Goal: Find specific page/section

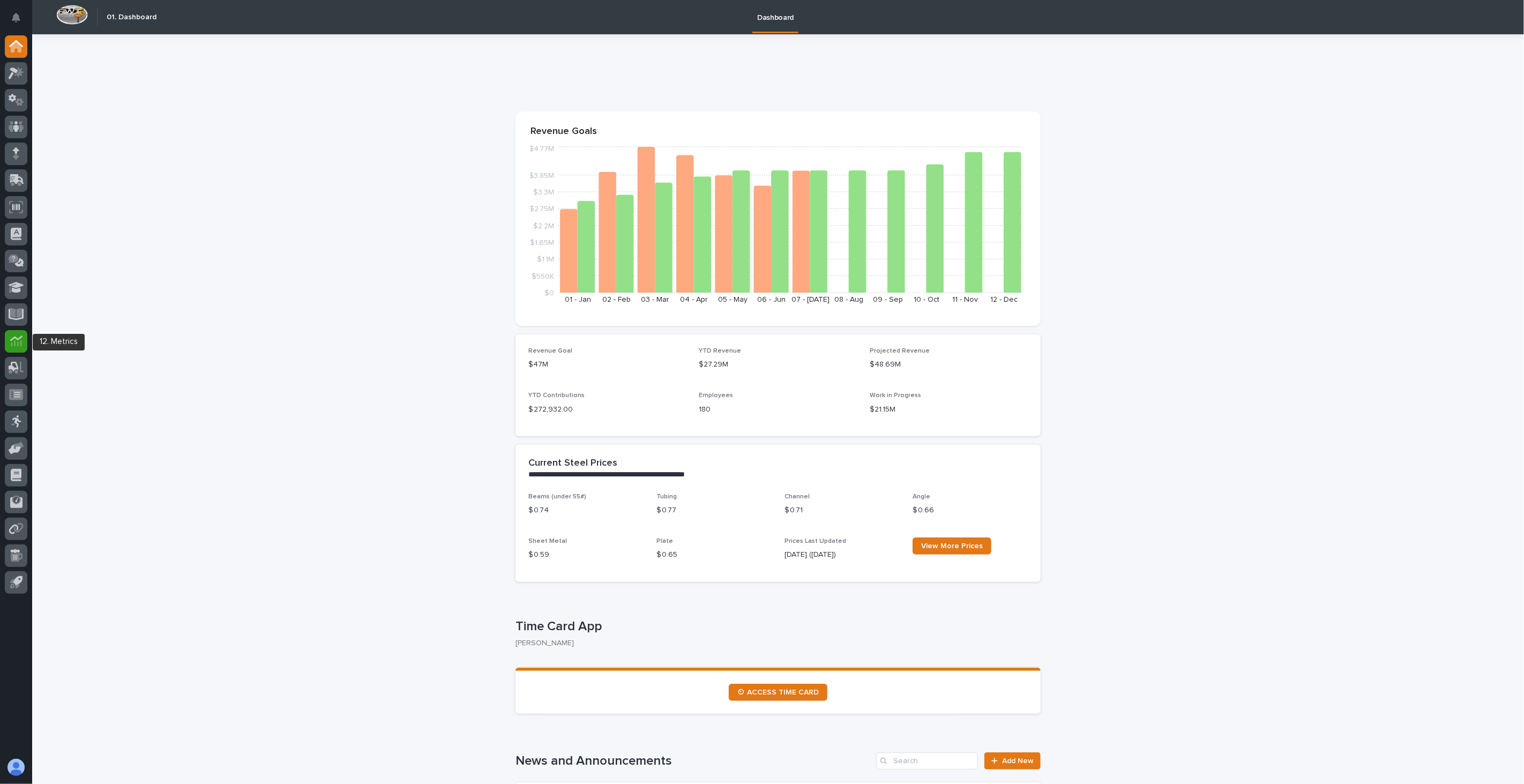
click at [16, 340] on icon at bounding box center [16, 341] width 12 height 12
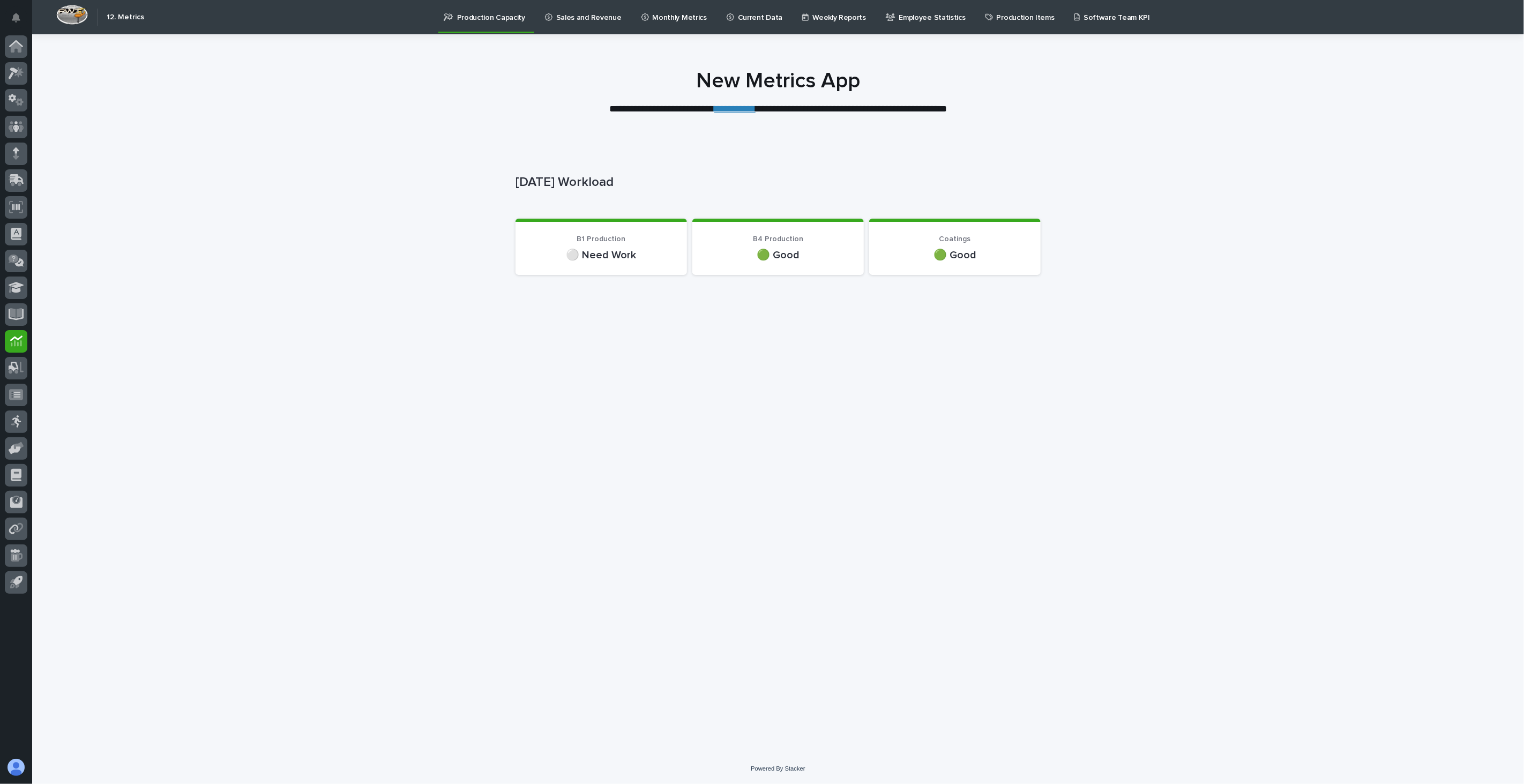
click at [738, 11] on p "Current Data" at bounding box center [760, 11] width 44 height 23
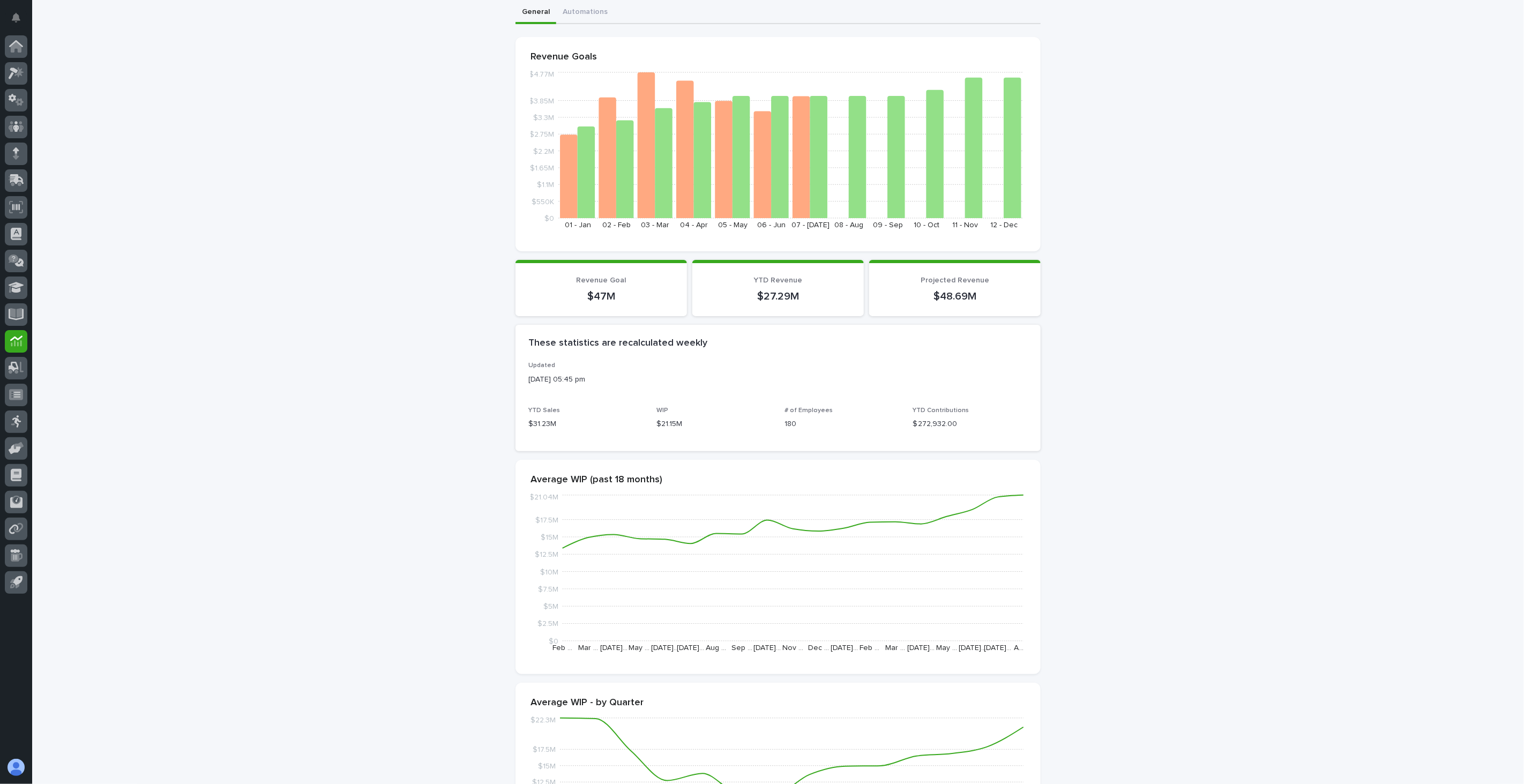
scroll to position [100, 0]
click at [14, 125] on icon at bounding box center [16, 126] width 6 height 10
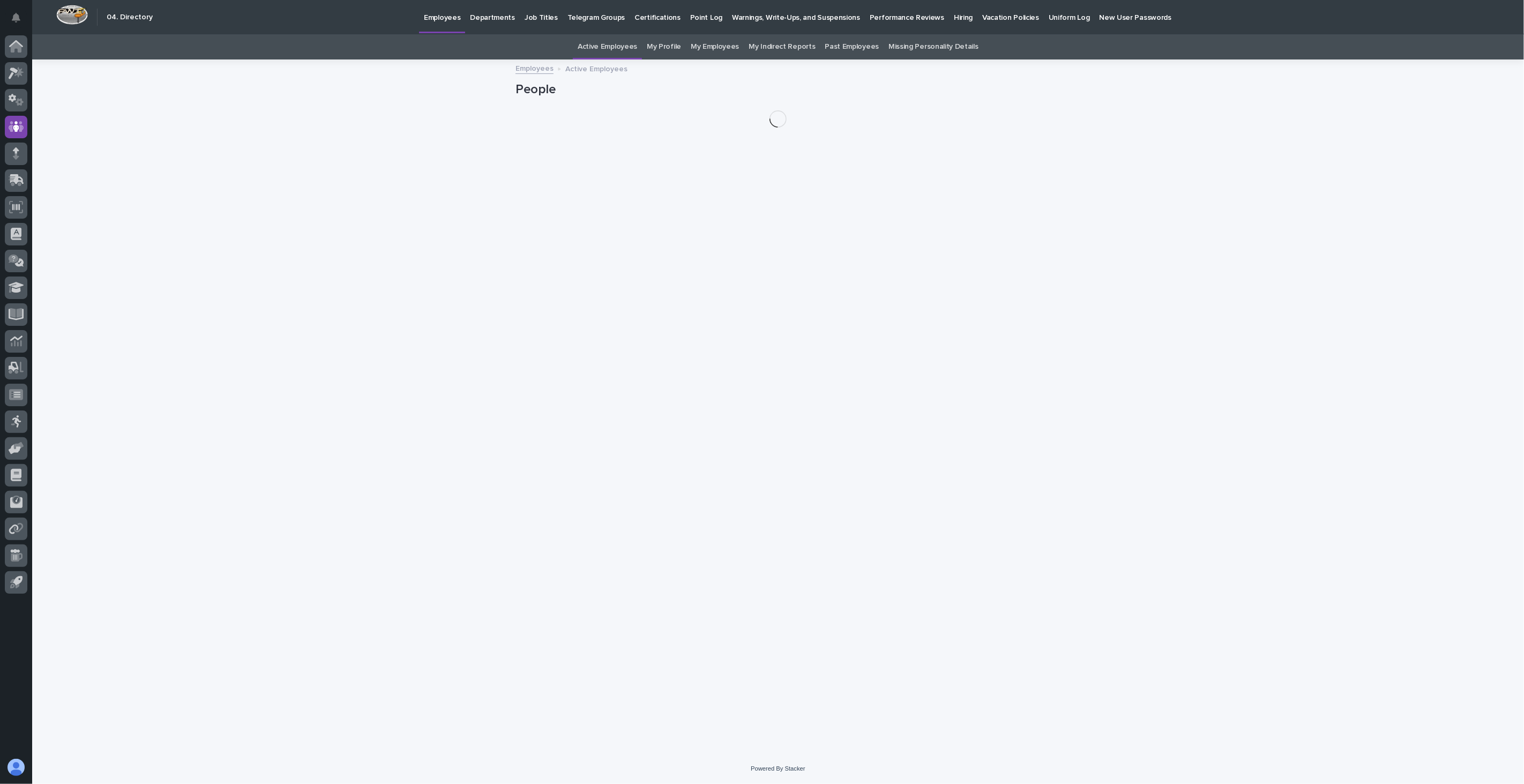
click at [953, 15] on p "Hiring" at bounding box center [963, 11] width 19 height 23
